Goal: Navigation & Orientation: Find specific page/section

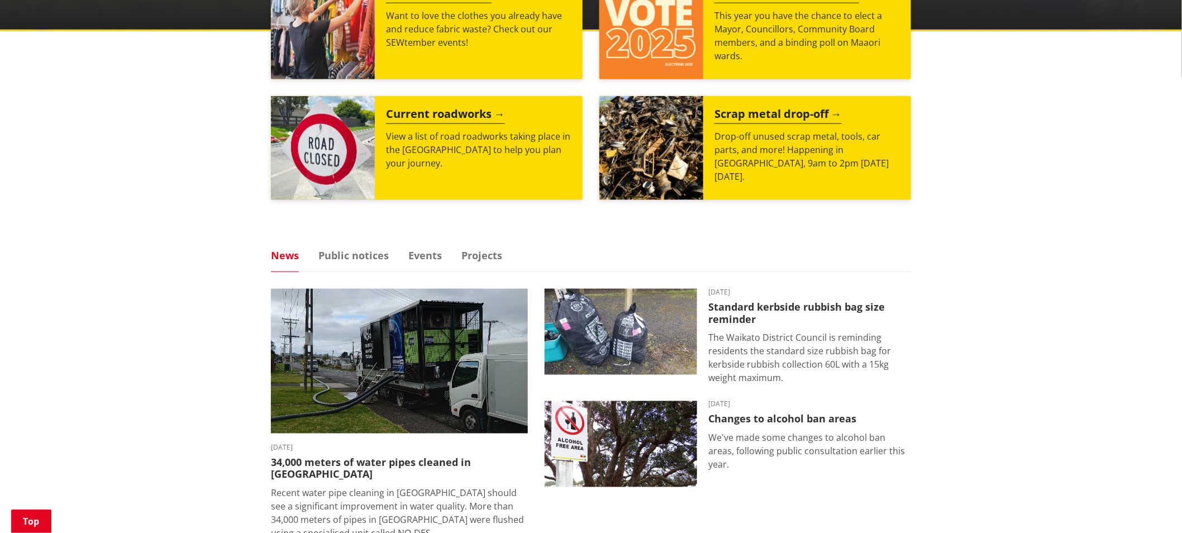
scroll to position [558, 0]
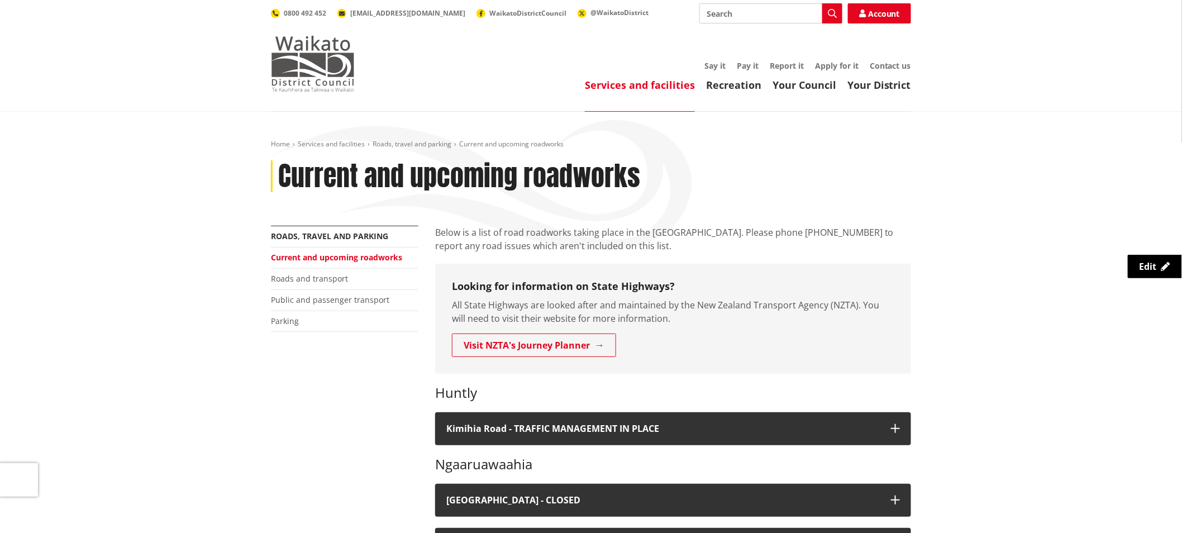
click at [287, 67] on img at bounding box center [313, 64] width 84 height 56
